Goal: Information Seeking & Learning: Compare options

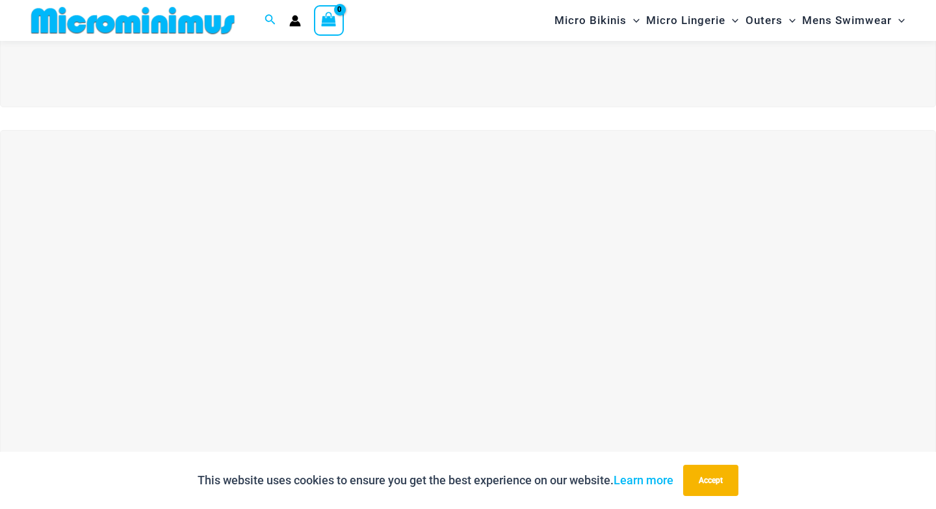
scroll to position [320, 0]
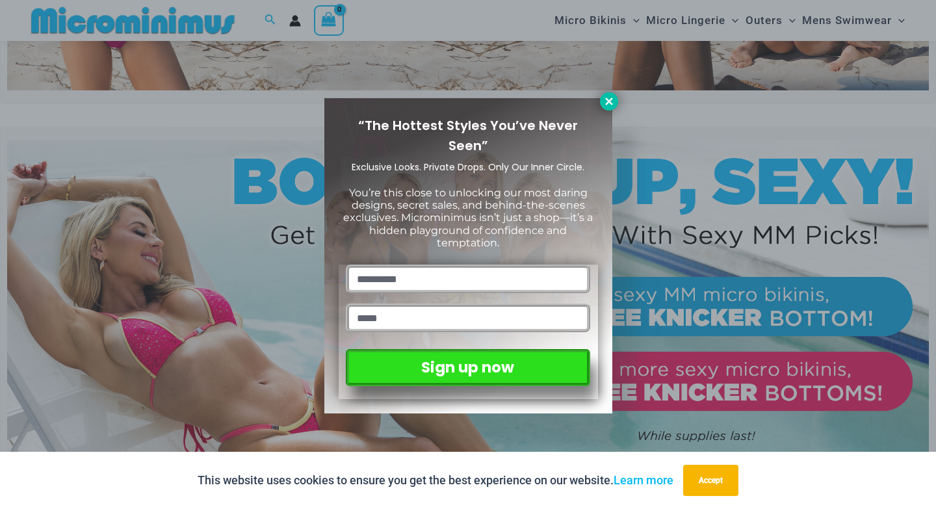
click at [611, 101] on icon at bounding box center [609, 102] width 12 height 12
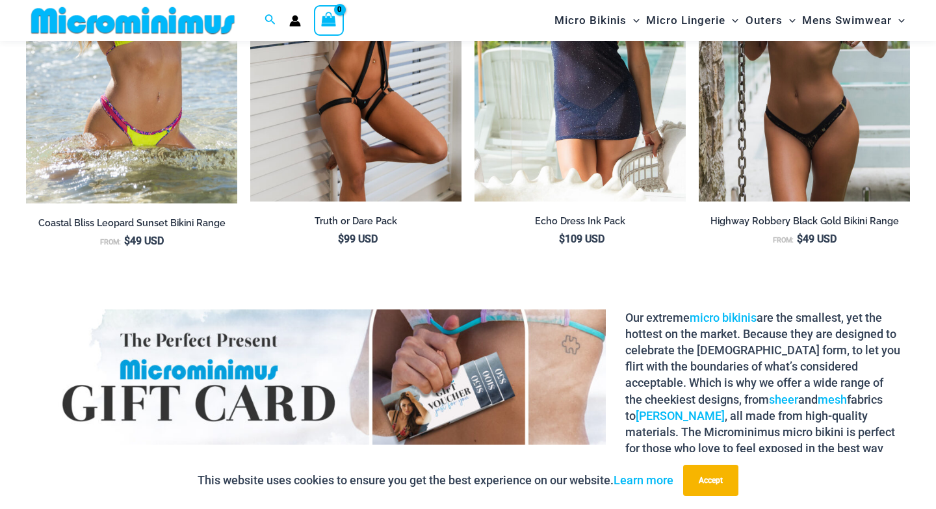
scroll to position [1586, 0]
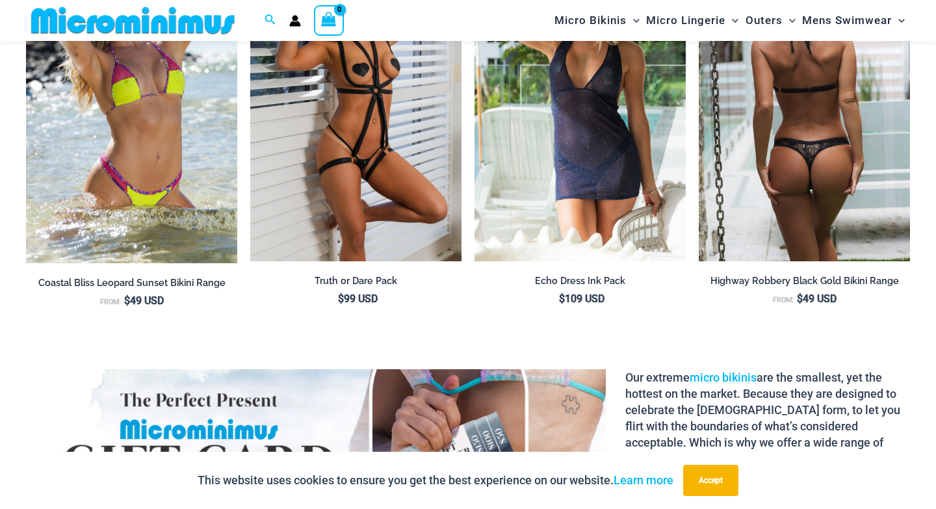
click at [793, 162] on img at bounding box center [803, 102] width 211 height 317
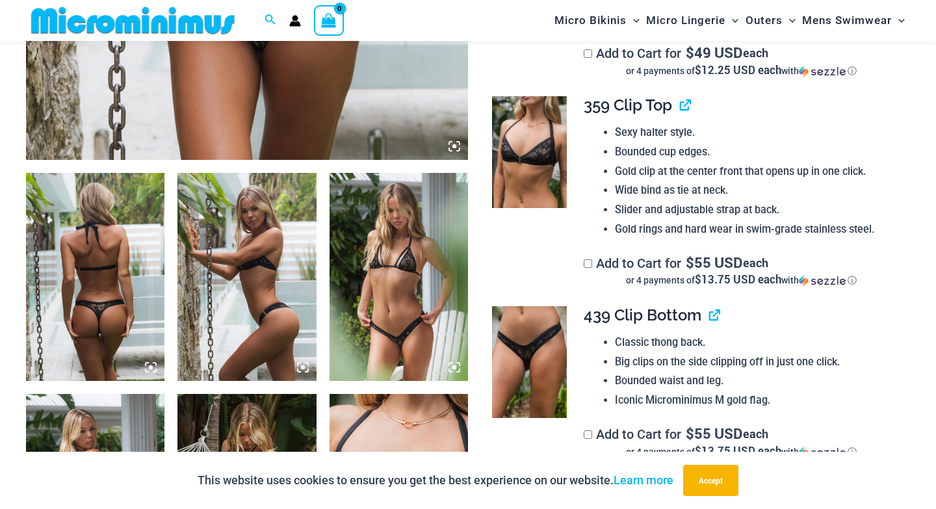
scroll to position [626, 0]
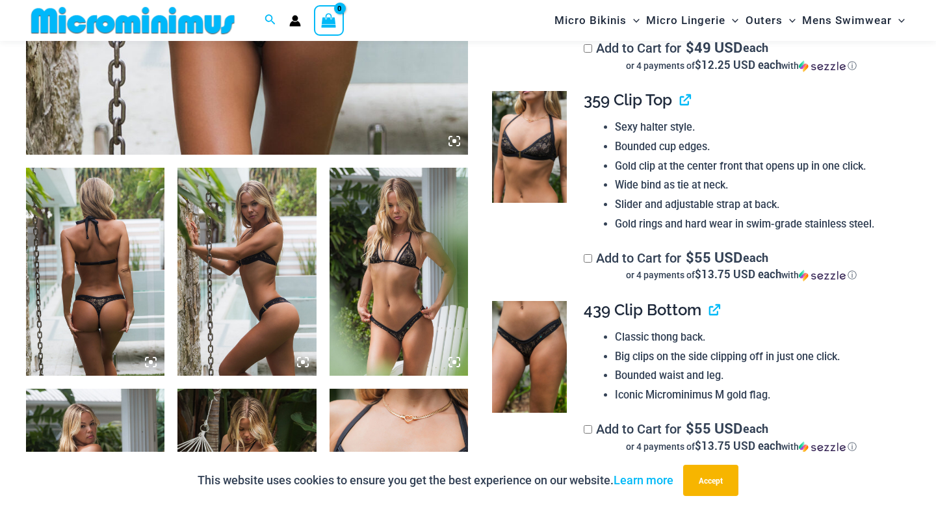
click at [78, 259] on img at bounding box center [95, 272] width 138 height 208
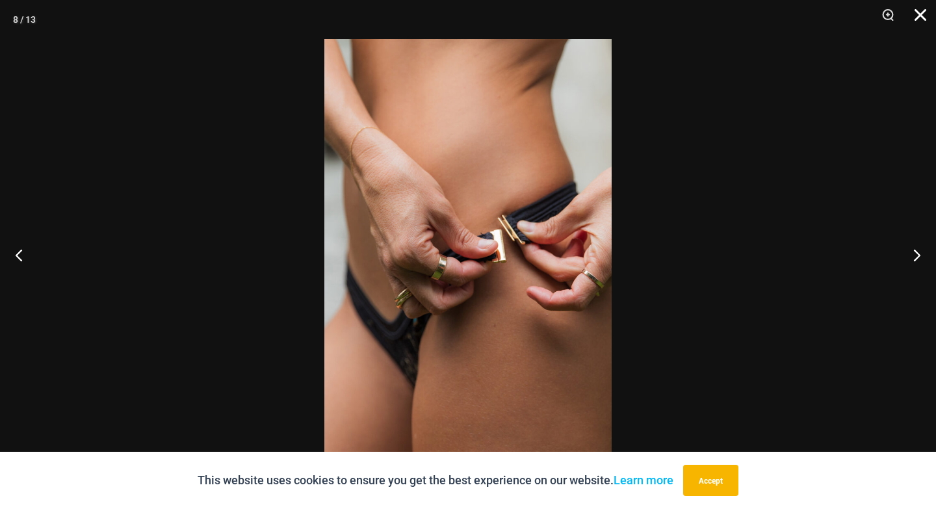
click at [921, 14] on button "Close" at bounding box center [915, 19] width 32 height 39
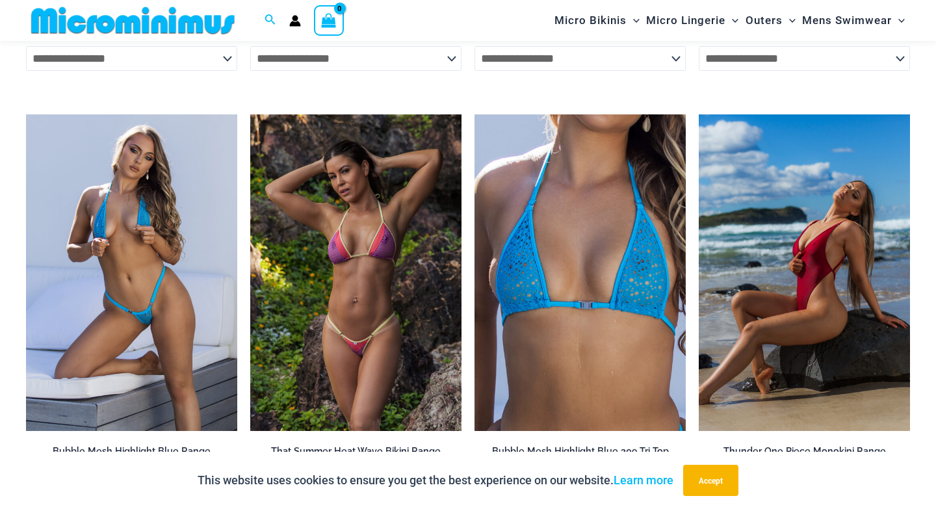
scroll to position [2757, 0]
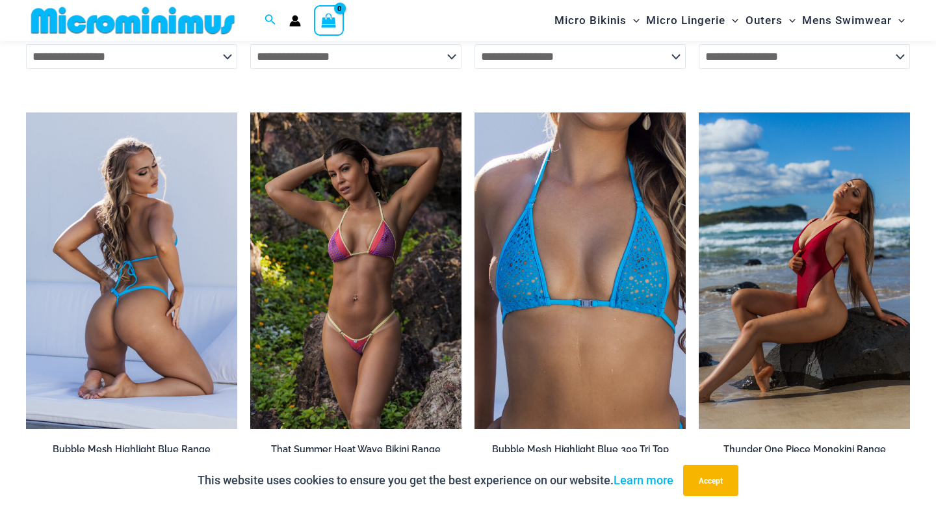
click at [133, 248] on img at bounding box center [131, 270] width 211 height 317
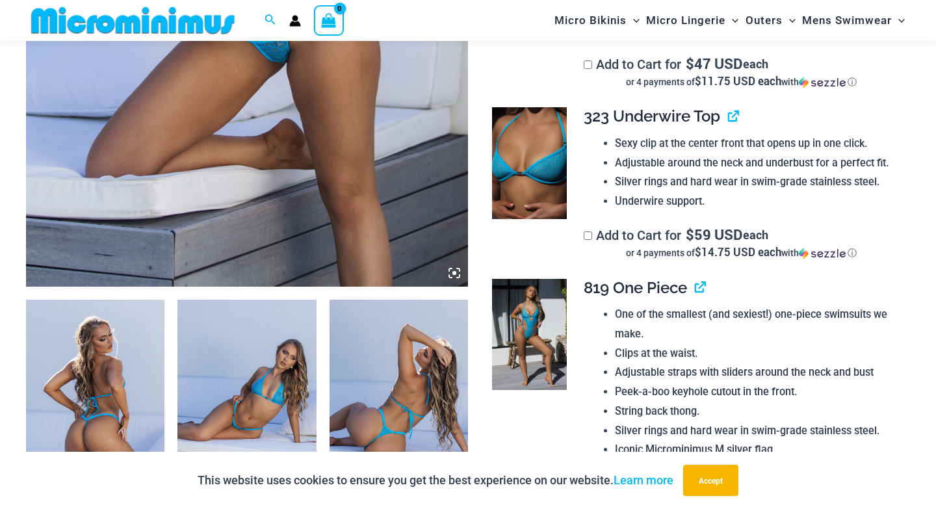
scroll to position [518, 0]
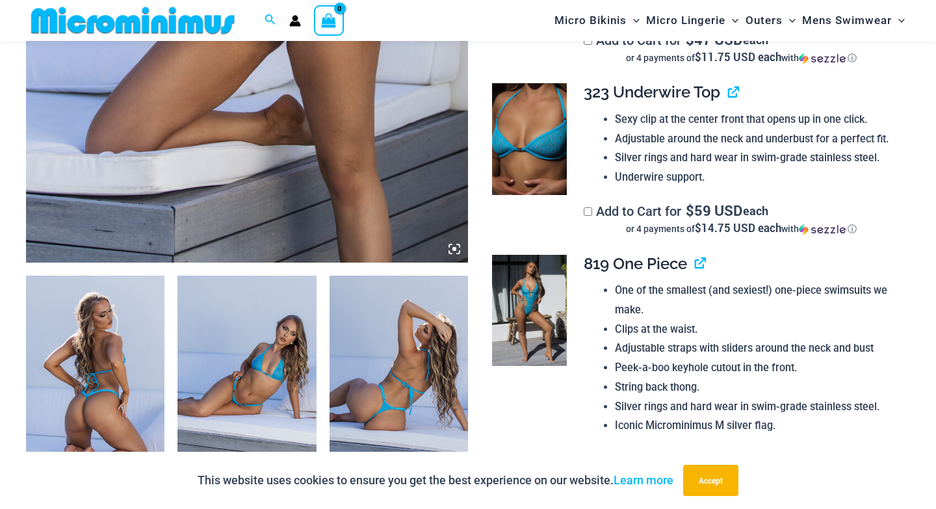
click at [89, 351] on img at bounding box center [95, 379] width 138 height 208
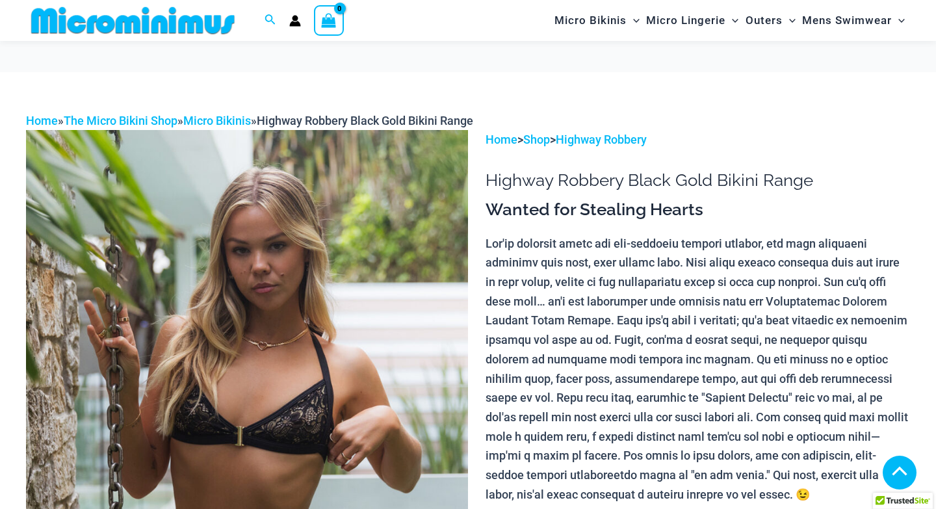
scroll to position [2980, 0]
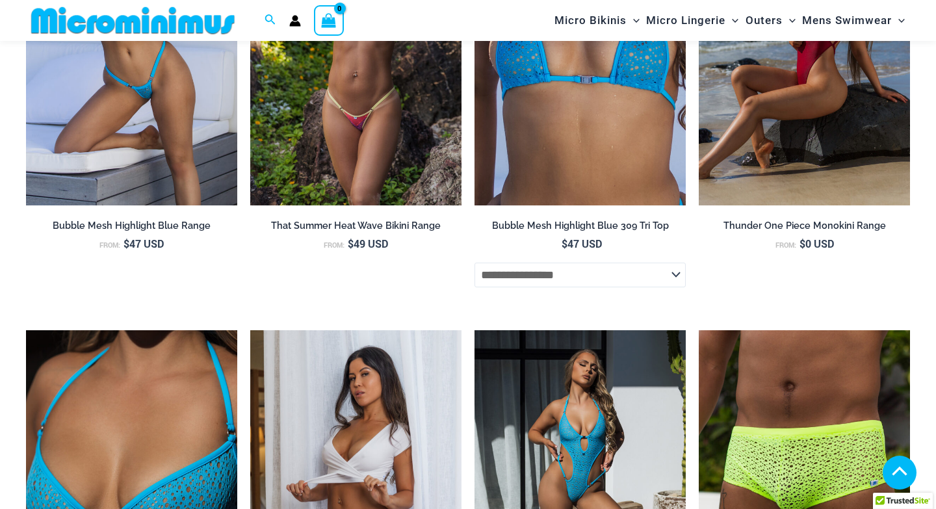
click at [363, 330] on img at bounding box center [355, 488] width 211 height 317
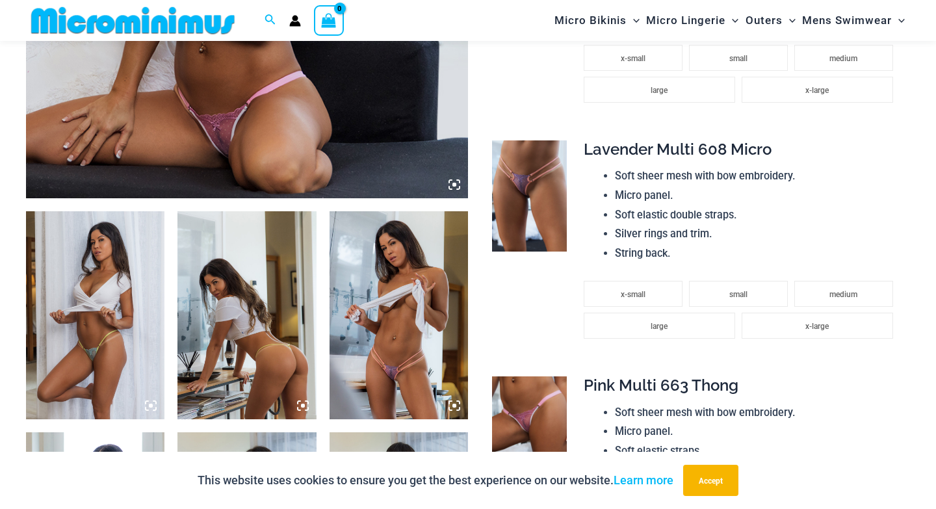
scroll to position [598, 0]
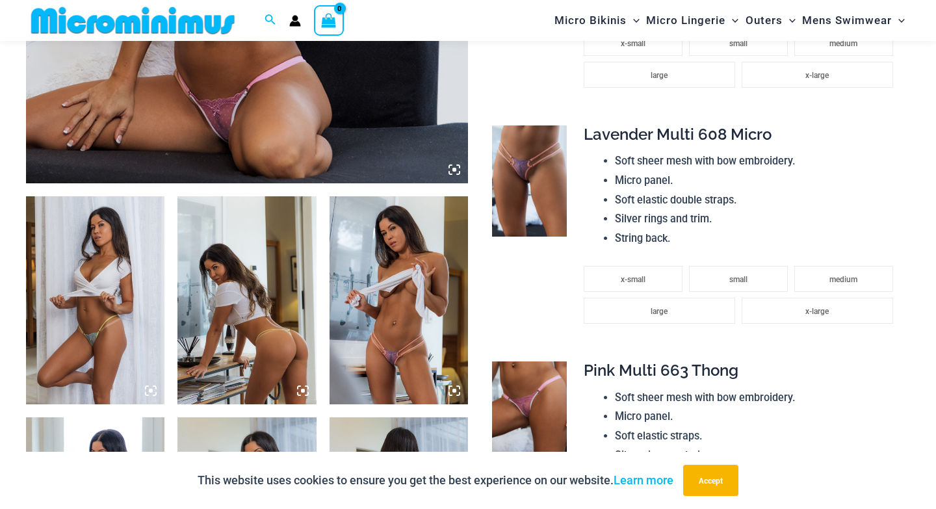
click at [114, 301] on img at bounding box center [95, 300] width 138 height 208
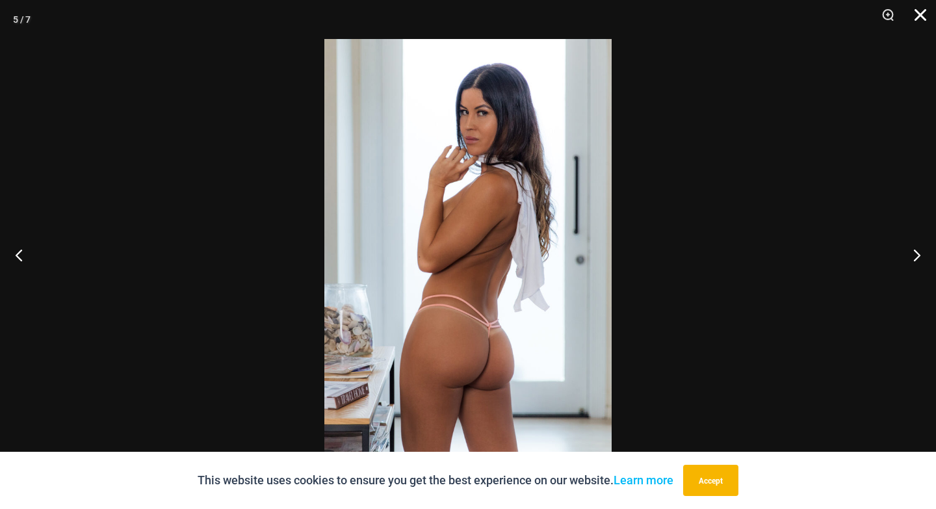
click at [920, 12] on button "Close" at bounding box center [915, 19] width 32 height 39
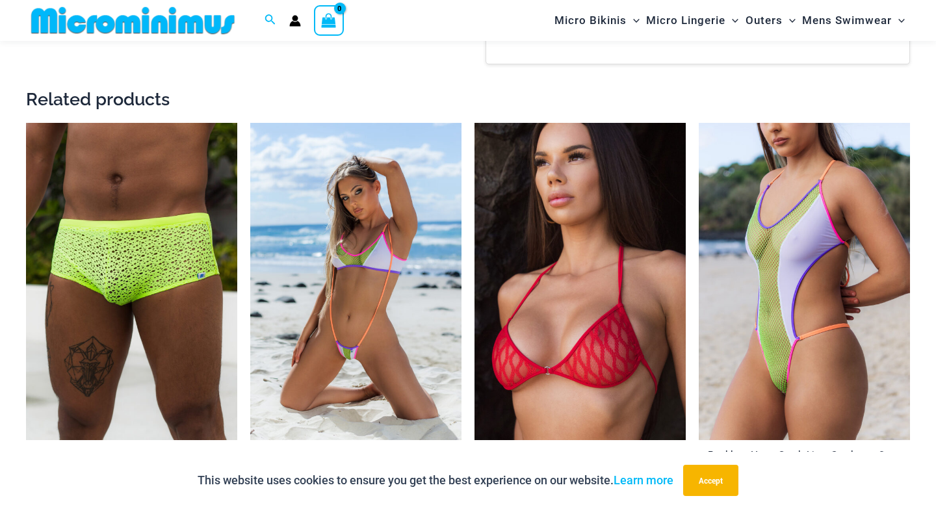
scroll to position [1711, 0]
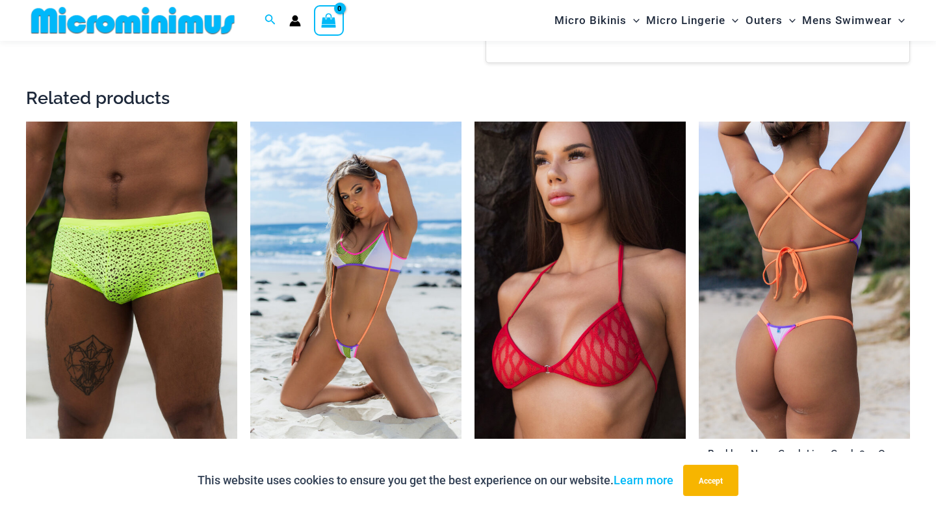
click at [754, 226] on img at bounding box center [803, 279] width 211 height 317
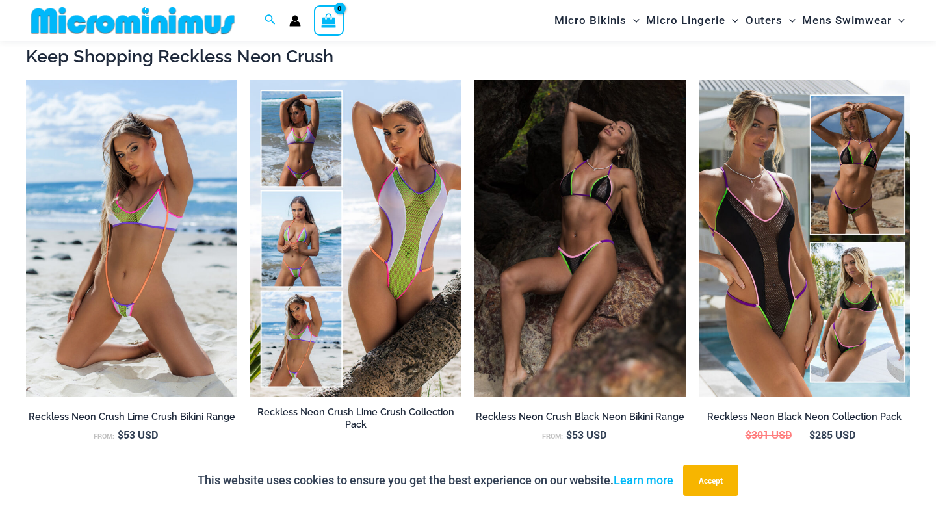
scroll to position [1201, 0]
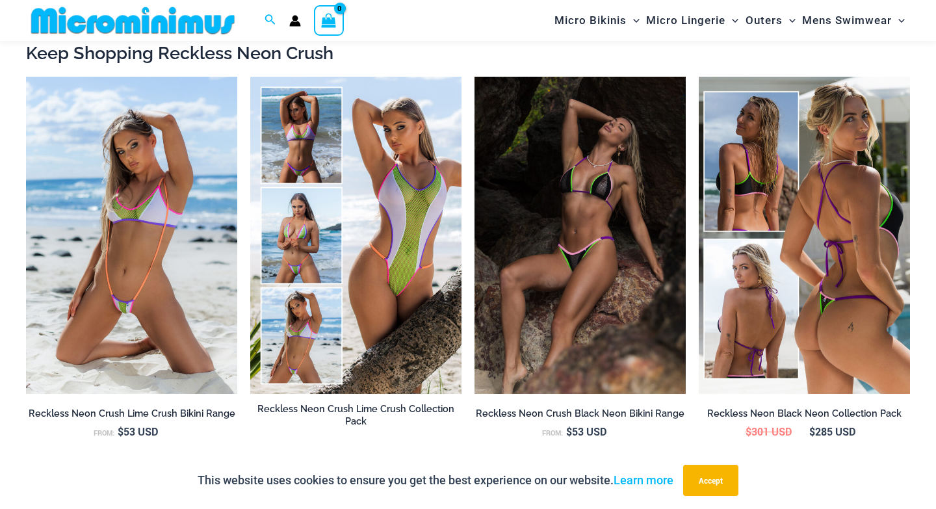
click at [784, 212] on img at bounding box center [803, 235] width 211 height 317
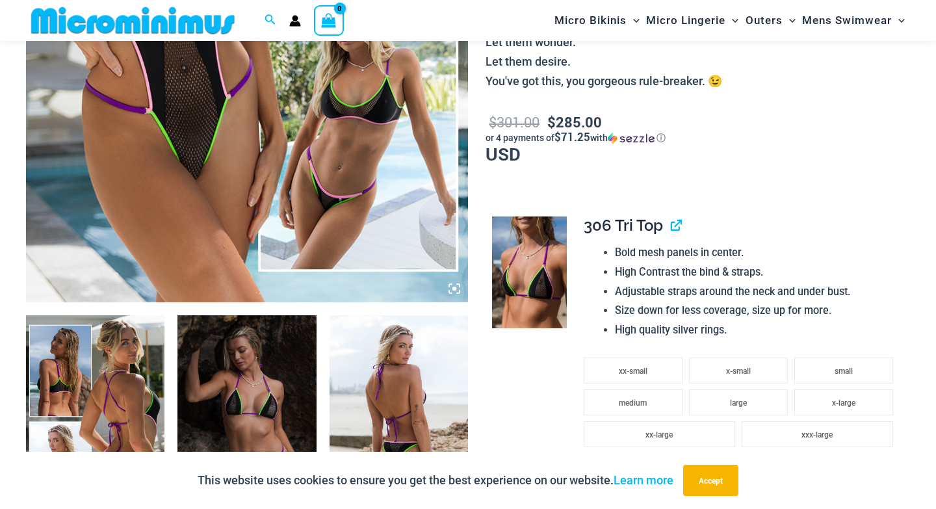
scroll to position [481, 0]
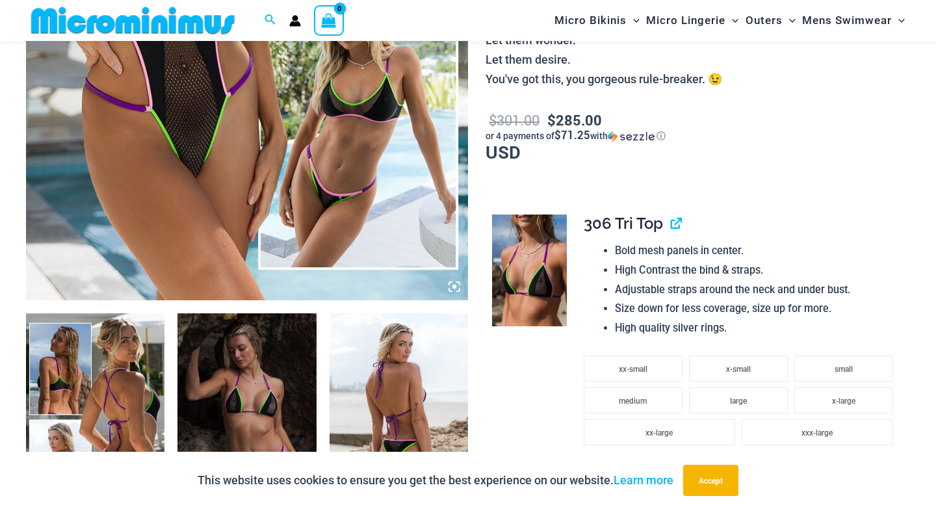
click at [94, 394] on img at bounding box center [95, 417] width 138 height 208
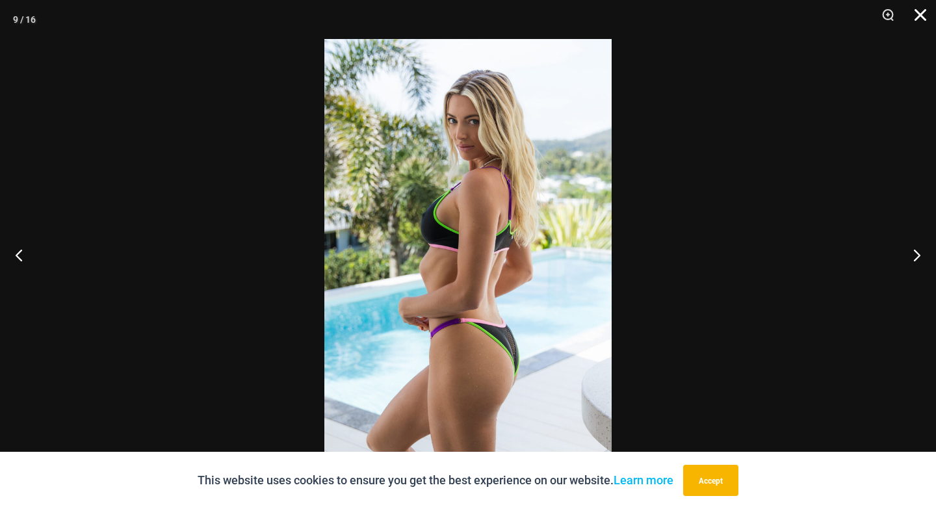
click at [920, 10] on button "Close" at bounding box center [915, 19] width 32 height 39
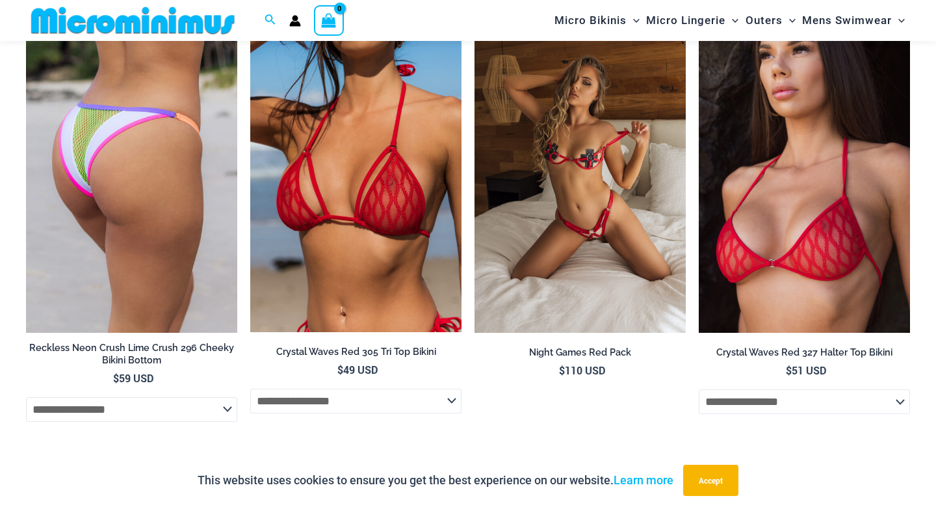
scroll to position [4508, 0]
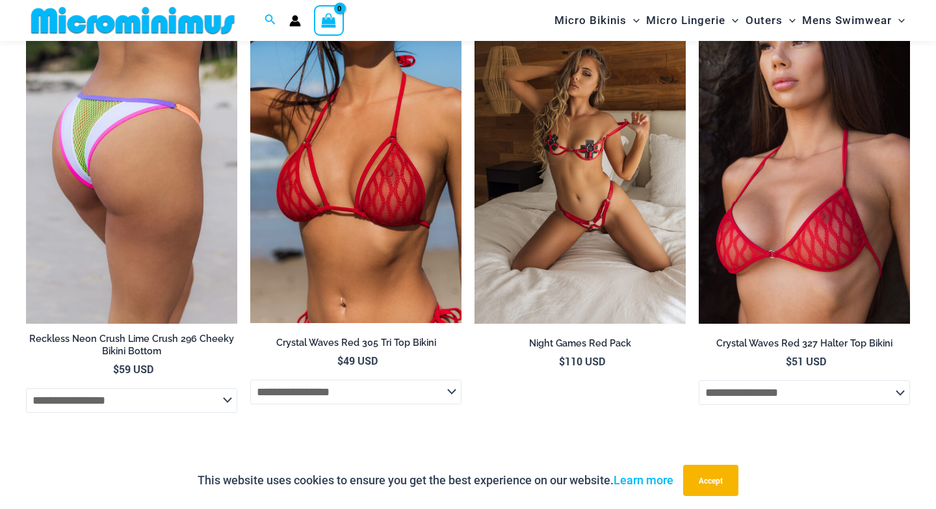
click at [89, 168] on img at bounding box center [131, 164] width 211 height 317
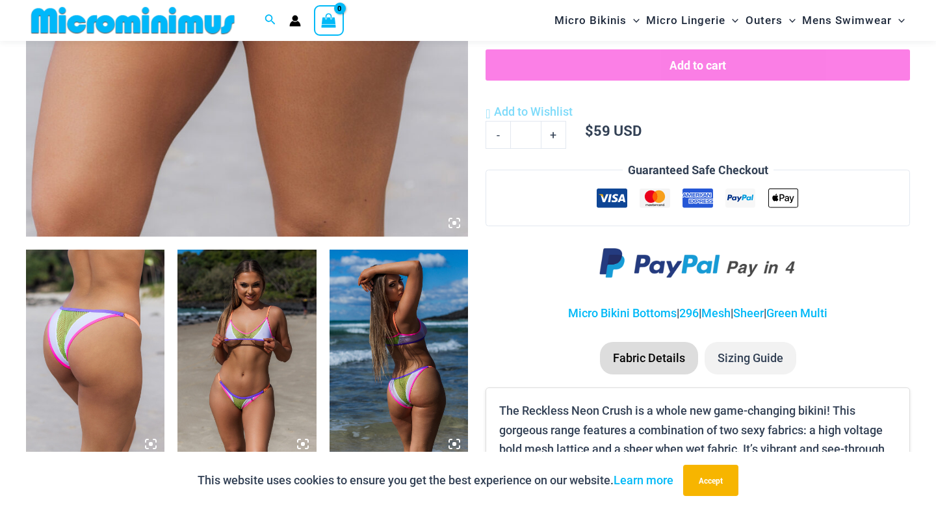
scroll to position [574, 0]
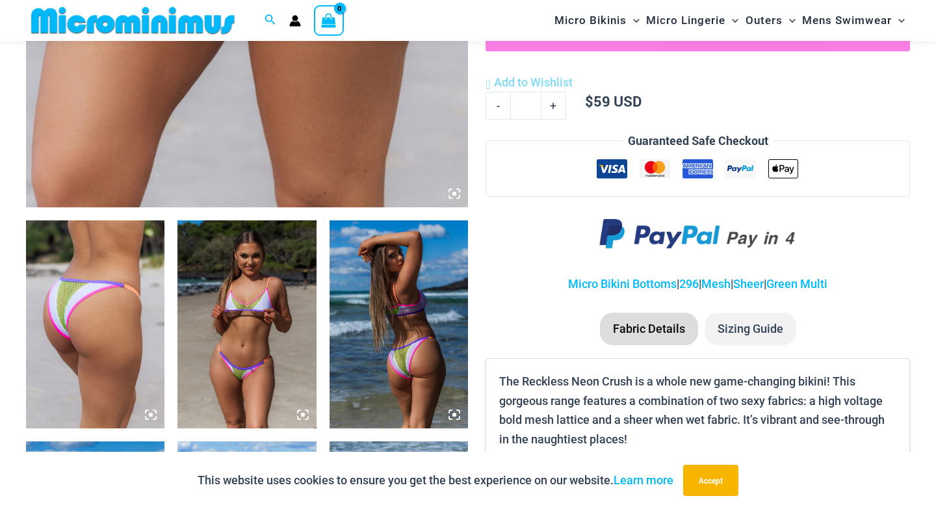
click at [140, 281] on img at bounding box center [95, 324] width 138 height 208
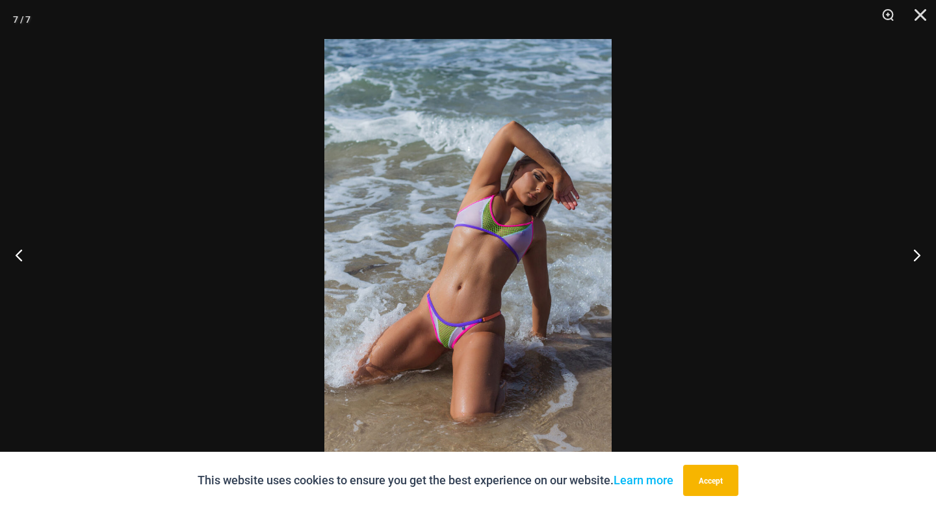
click at [472, 292] on img at bounding box center [467, 254] width 287 height 431
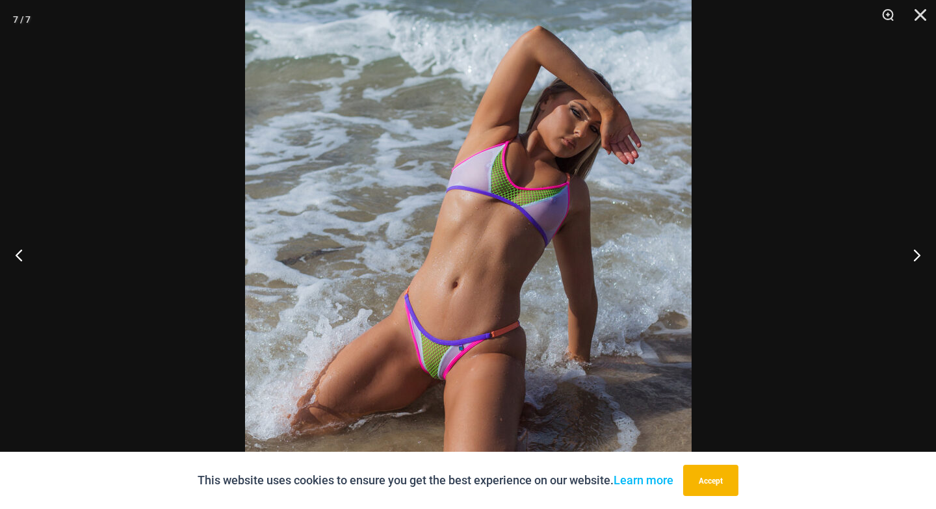
click at [472, 292] on img at bounding box center [468, 233] width 446 height 669
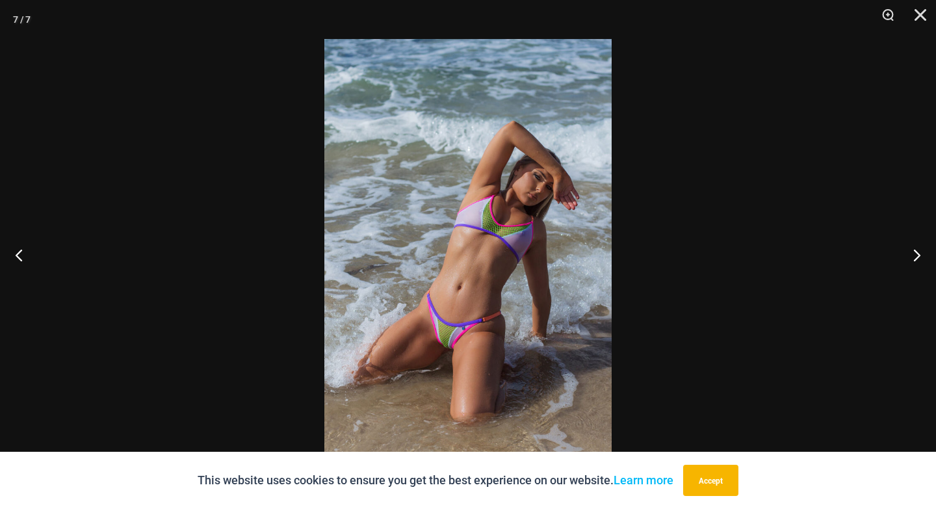
click at [472, 292] on img at bounding box center [467, 254] width 287 height 431
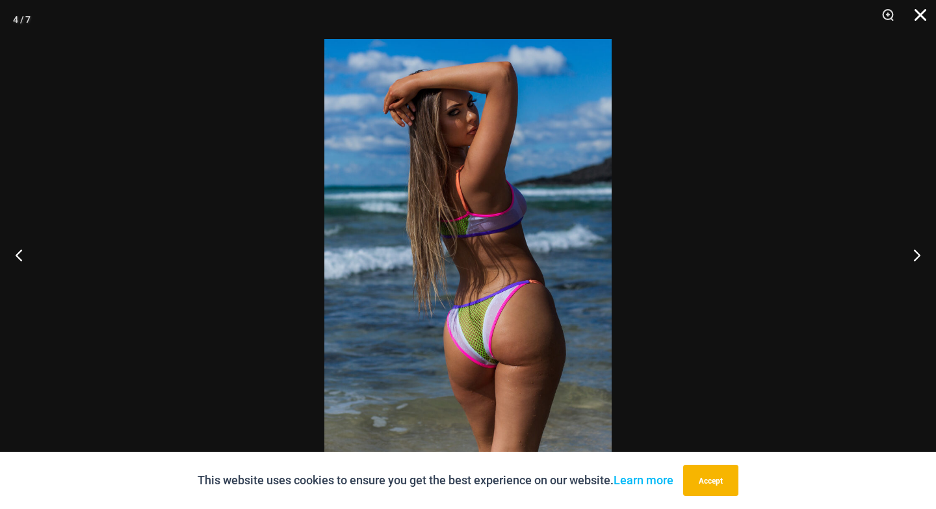
click at [920, 13] on button "Close" at bounding box center [915, 19] width 32 height 39
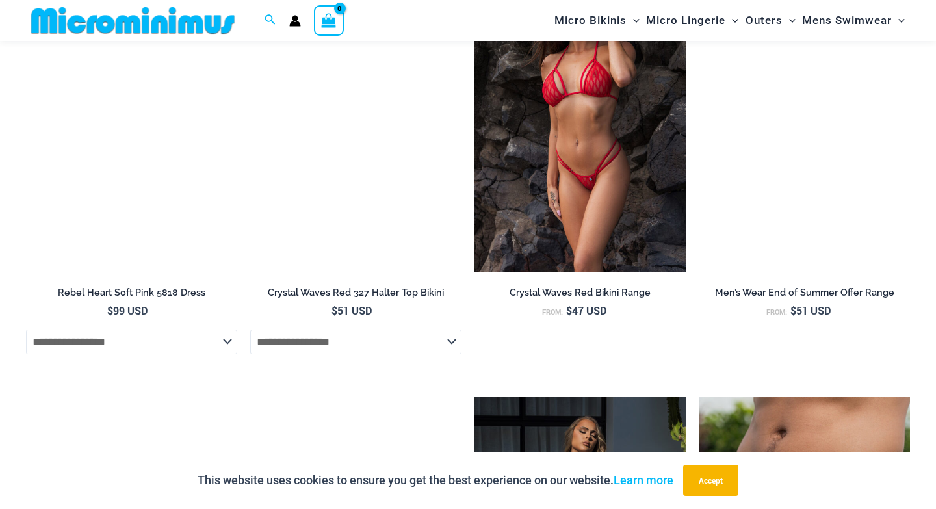
scroll to position [2898, 0]
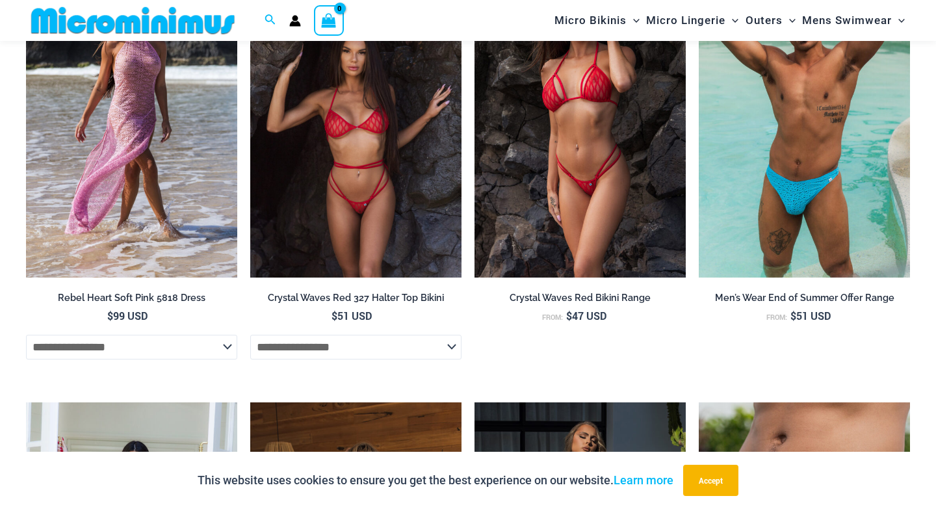
click at [350, 159] on img at bounding box center [355, 119] width 211 height 317
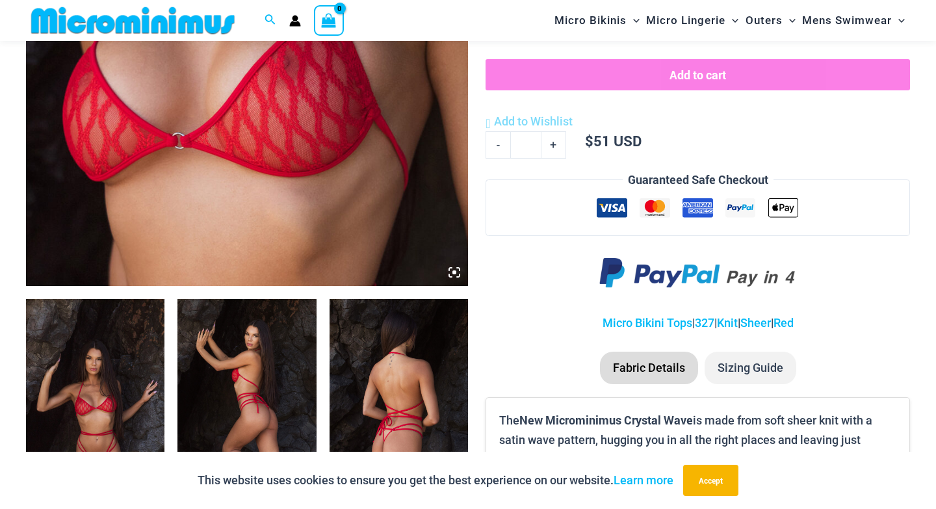
scroll to position [507, 0]
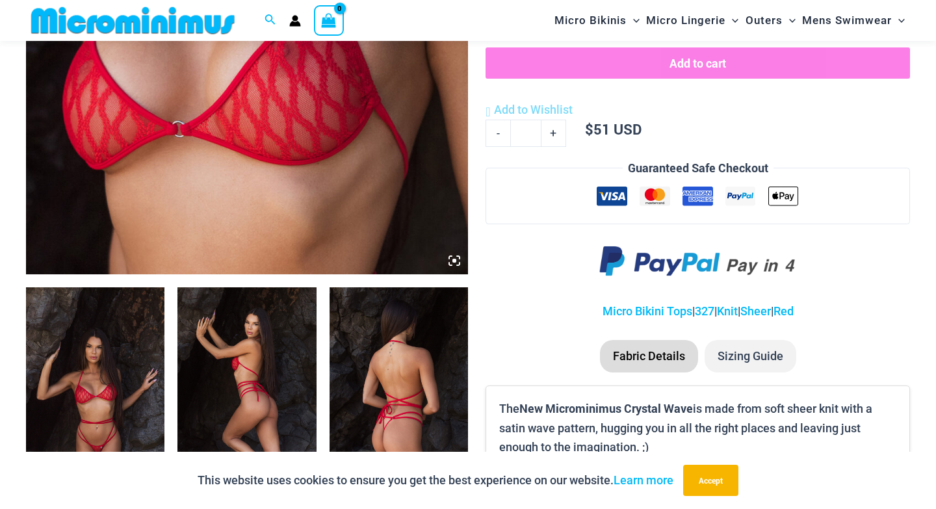
click at [114, 370] on img at bounding box center [95, 391] width 138 height 208
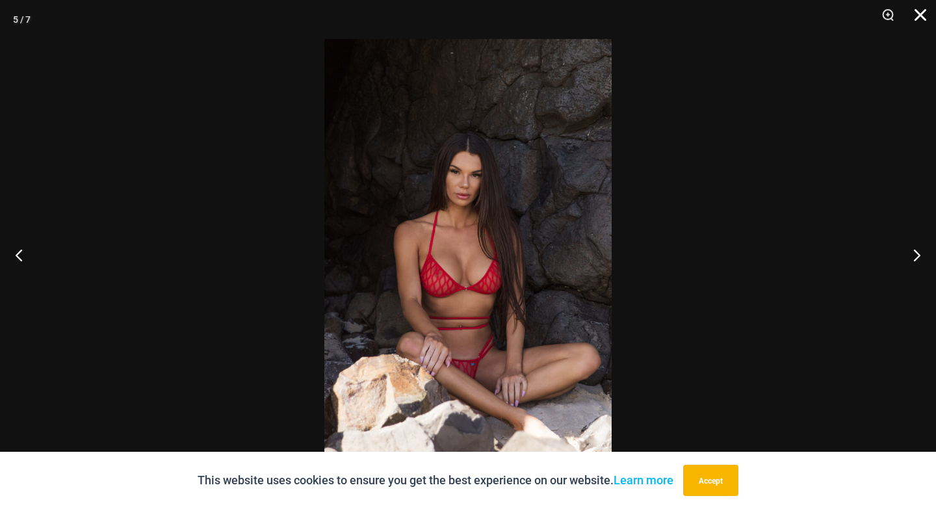
click at [921, 17] on button "Close" at bounding box center [915, 19] width 32 height 39
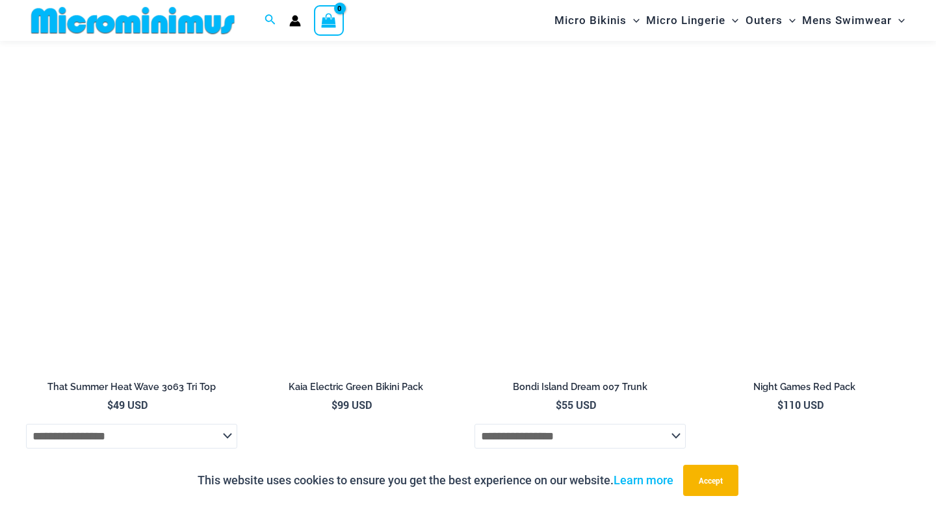
scroll to position [2151, 0]
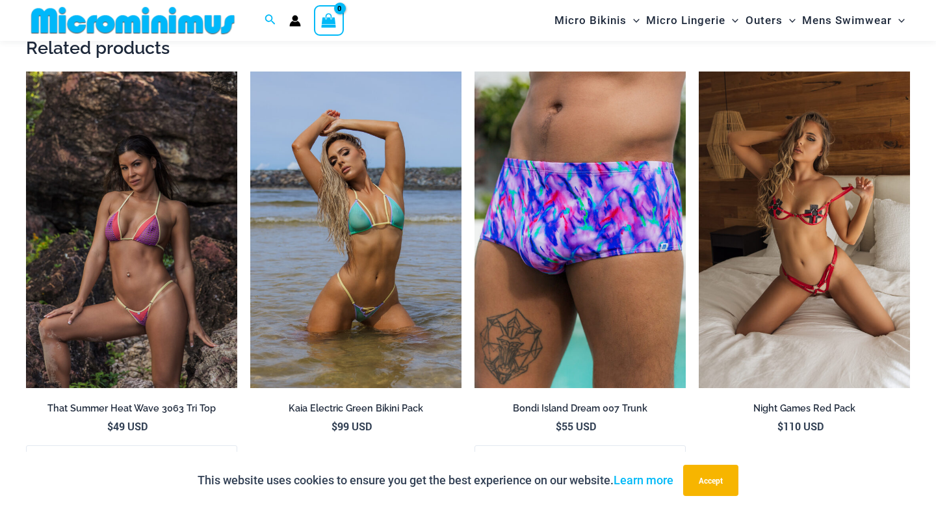
click at [50, 261] on img at bounding box center [131, 229] width 211 height 317
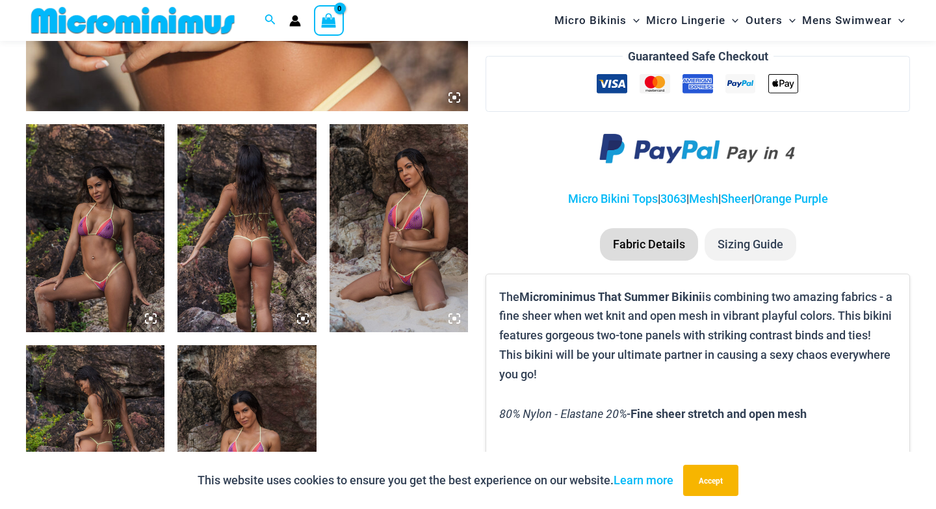
scroll to position [690, 0]
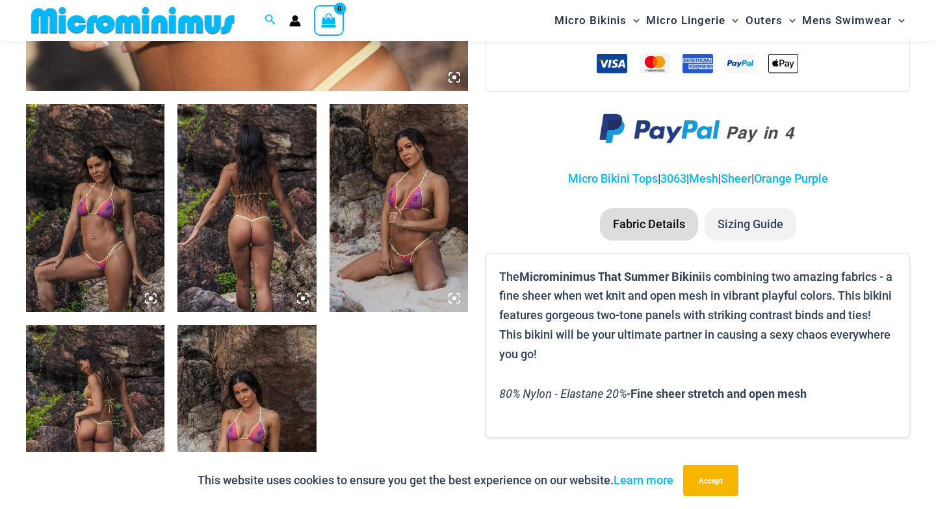
click at [85, 231] on img at bounding box center [95, 208] width 138 height 208
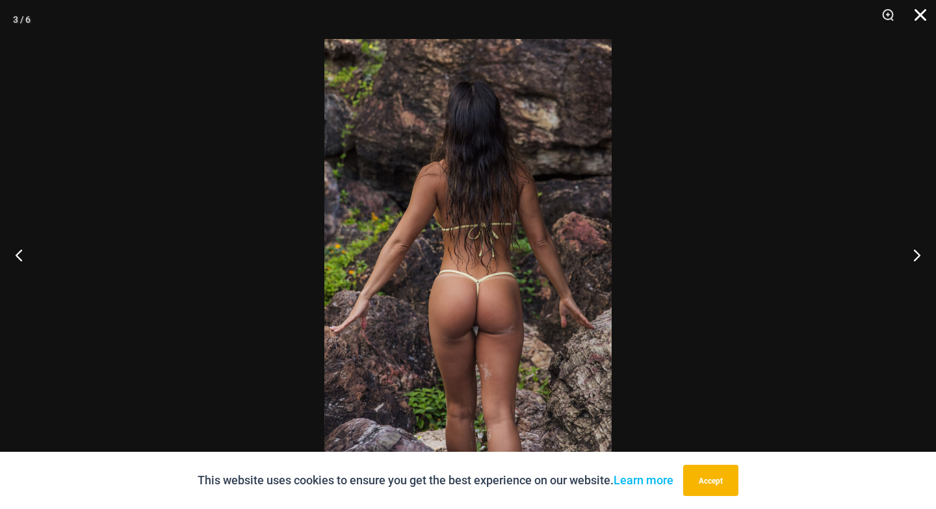
click at [919, 11] on button "Close" at bounding box center [915, 19] width 32 height 39
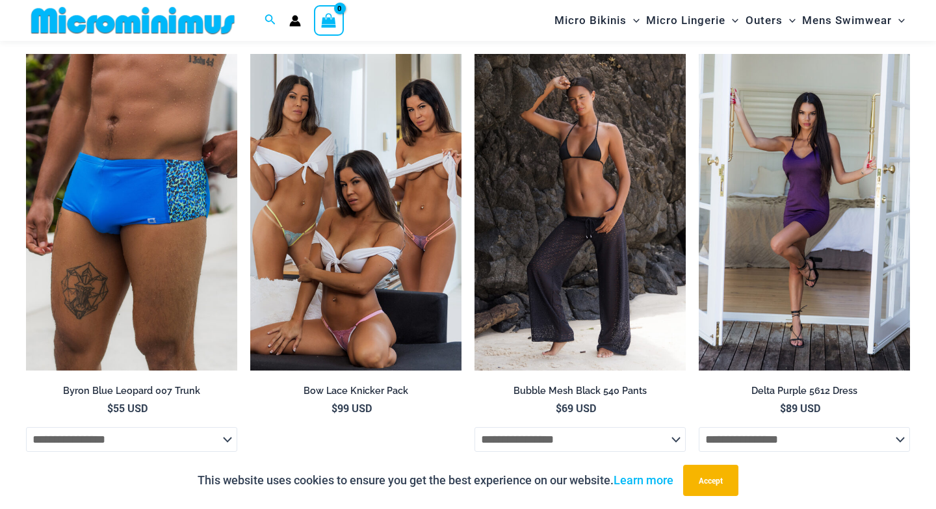
scroll to position [1682, 0]
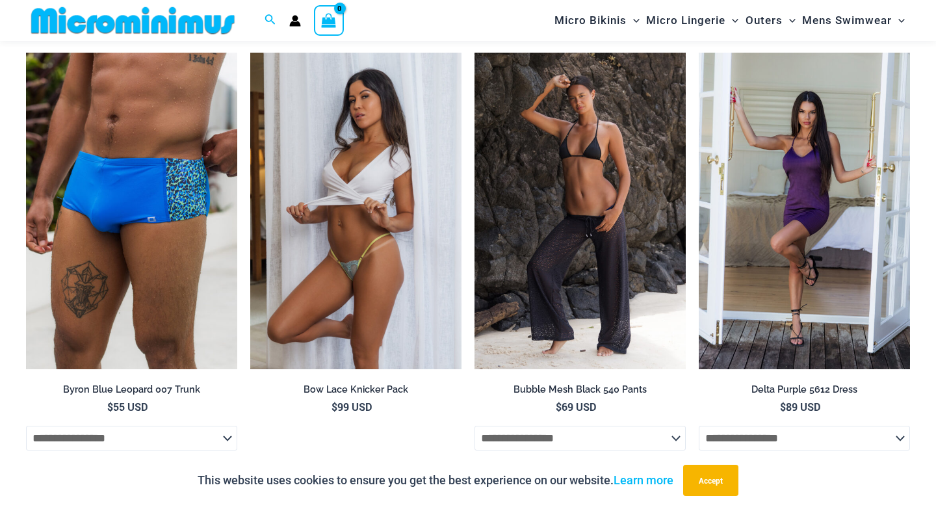
click at [321, 224] on img at bounding box center [355, 211] width 211 height 317
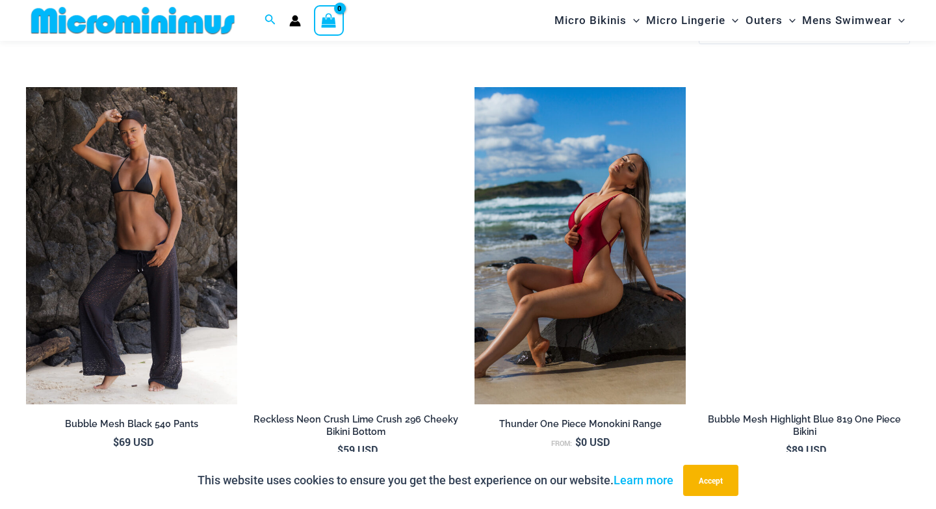
scroll to position [2199, 0]
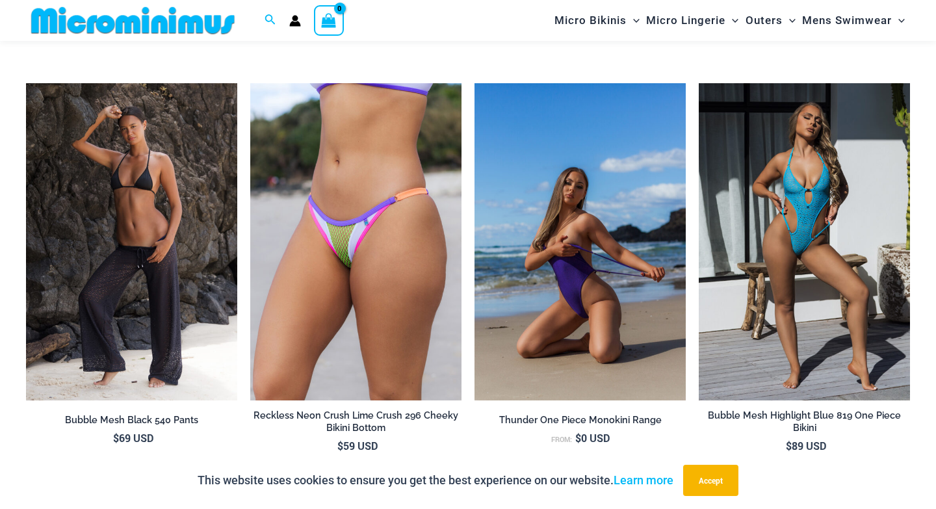
click at [608, 285] on img at bounding box center [579, 241] width 211 height 317
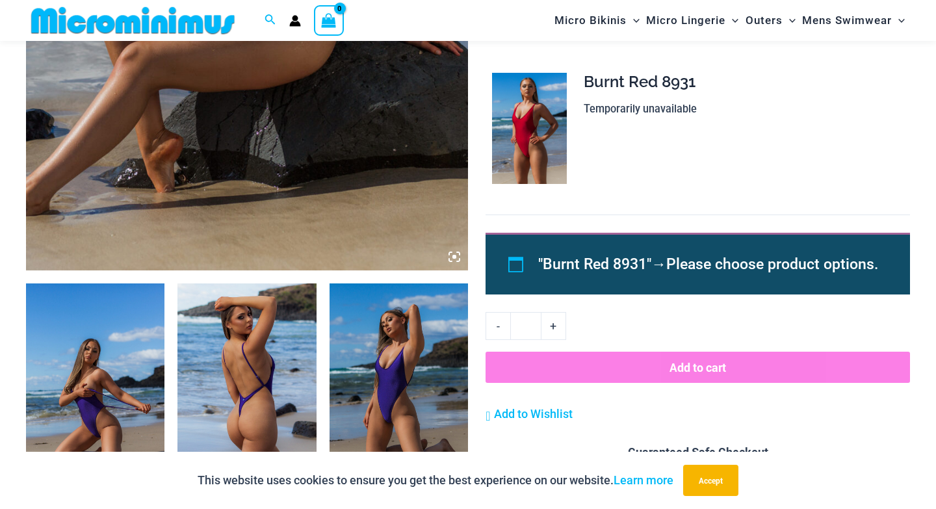
scroll to position [542, 0]
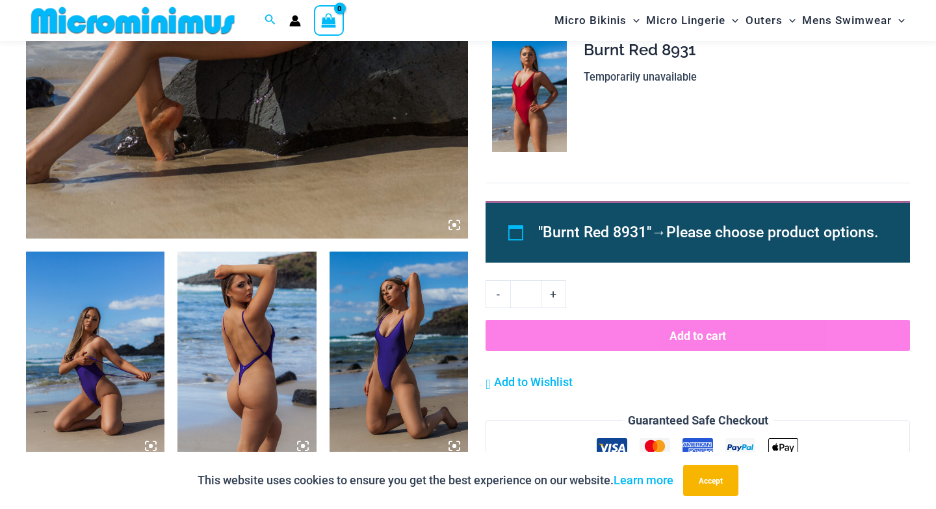
click at [79, 304] on img at bounding box center [95, 355] width 138 height 208
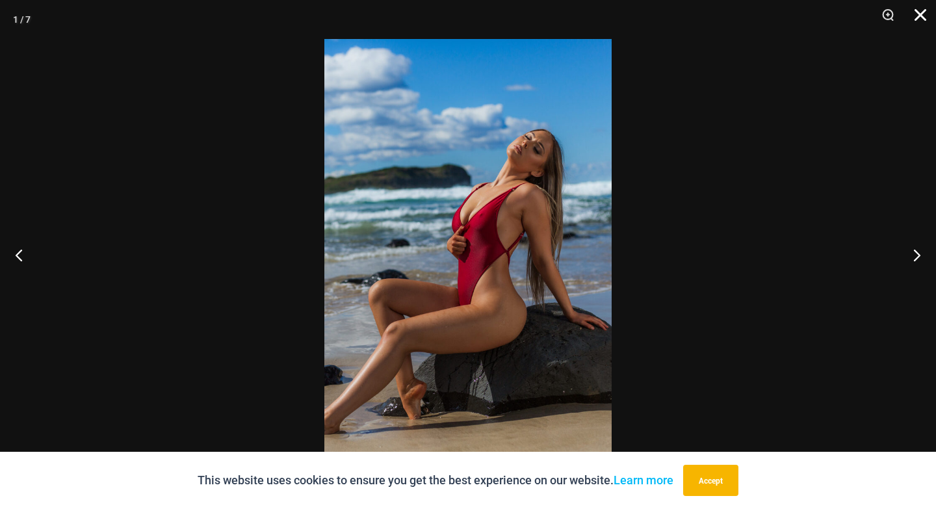
click at [921, 14] on button "Close" at bounding box center [915, 19] width 32 height 39
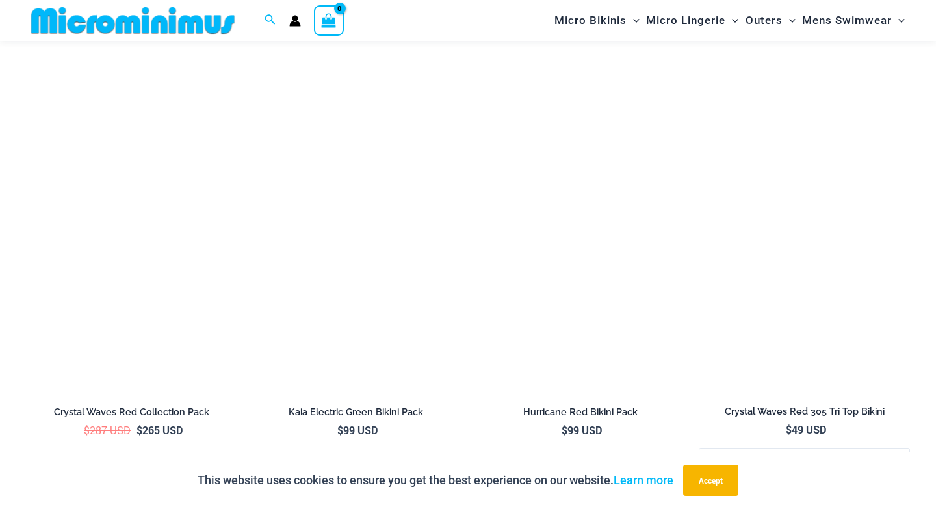
scroll to position [3404, 0]
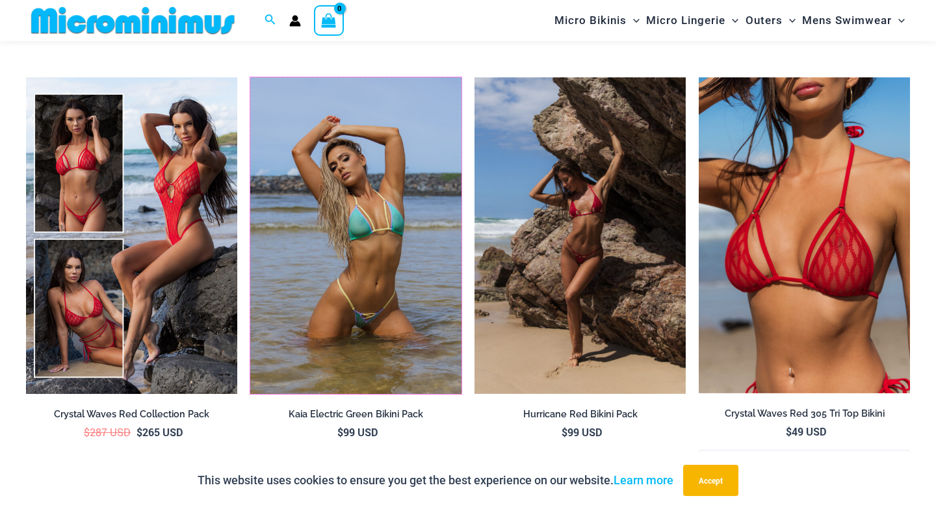
click at [250, 77] on img at bounding box center [250, 77] width 0 height 0
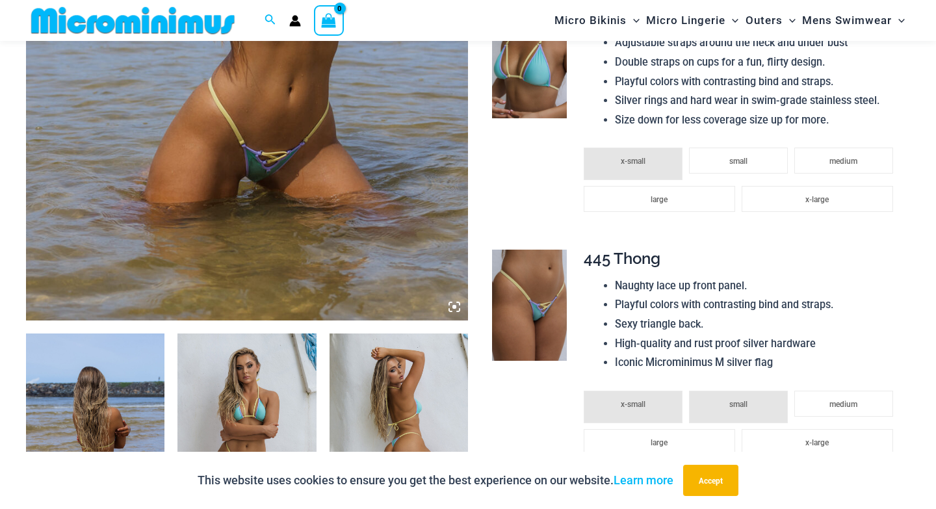
scroll to position [472, 0]
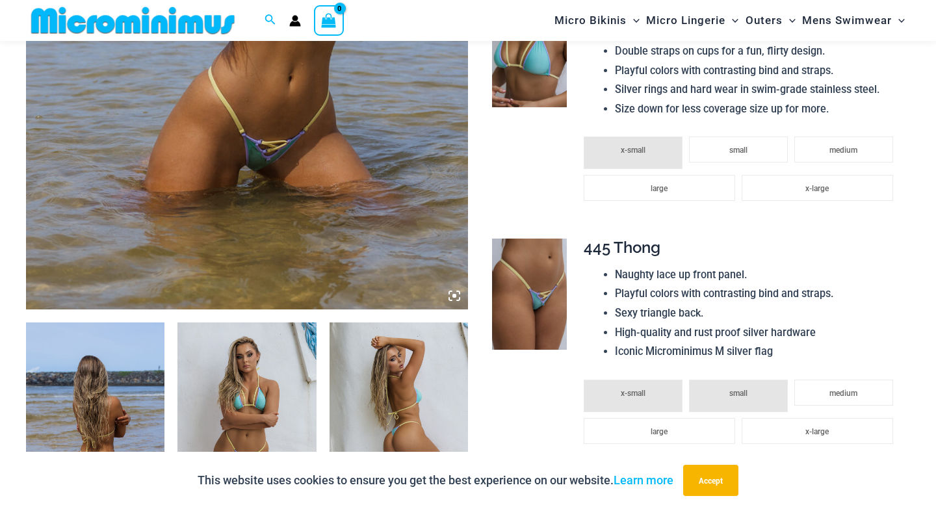
click at [100, 374] on img at bounding box center [95, 426] width 138 height 208
